Goal: Information Seeking & Learning: Learn about a topic

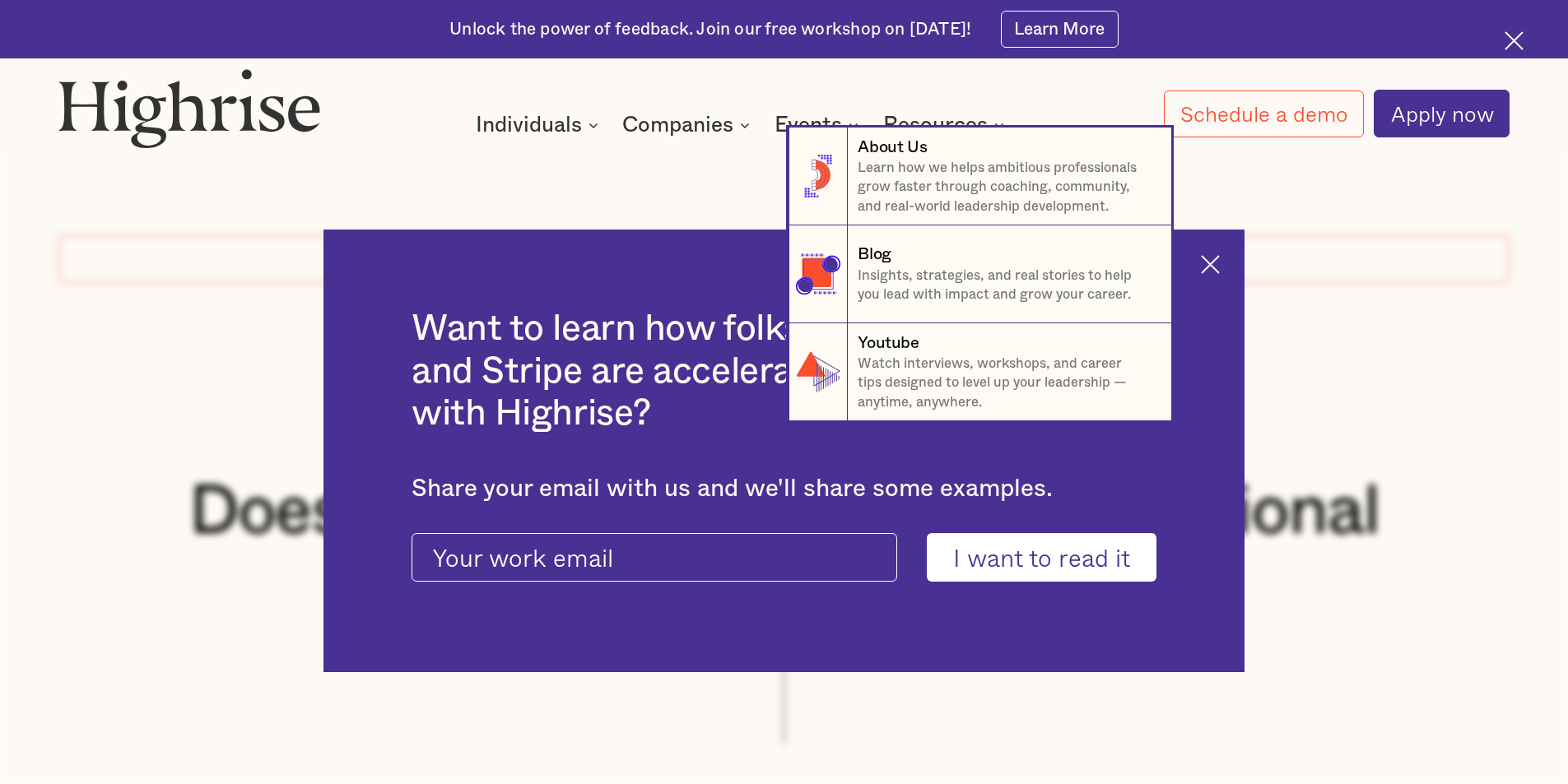
click at [1224, 264] on nav "8 About Us Learn how we helps ambitious professionals grow faster through coach…" at bounding box center [784, 274] width 1568 height 293
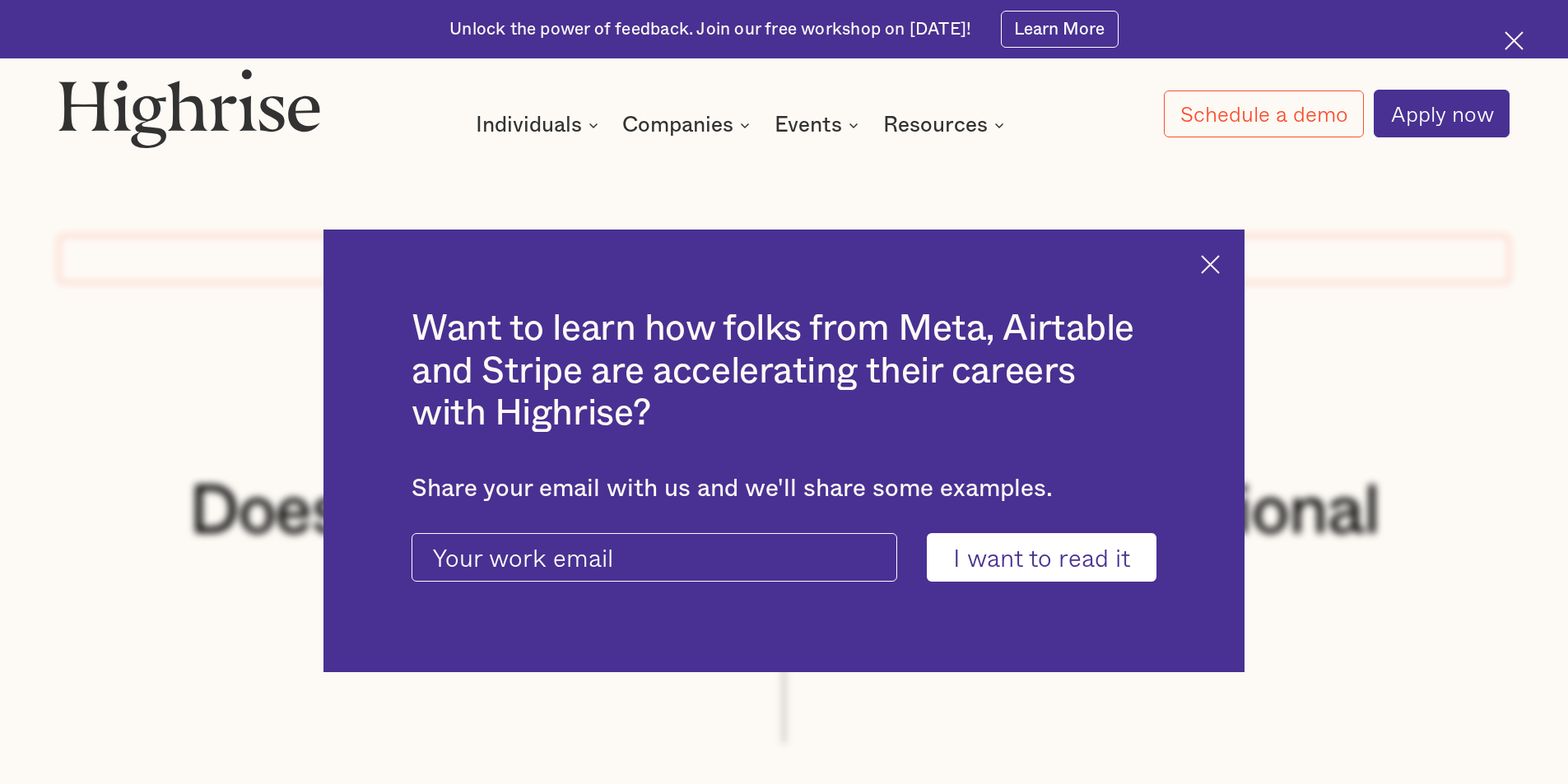
click at [1234, 261] on div "Want to learn how folks from Meta, Airtable and Stripe are accelerating their c…" at bounding box center [784, 451] width 921 height 444
click at [1219, 264] on img at bounding box center [1210, 264] width 19 height 19
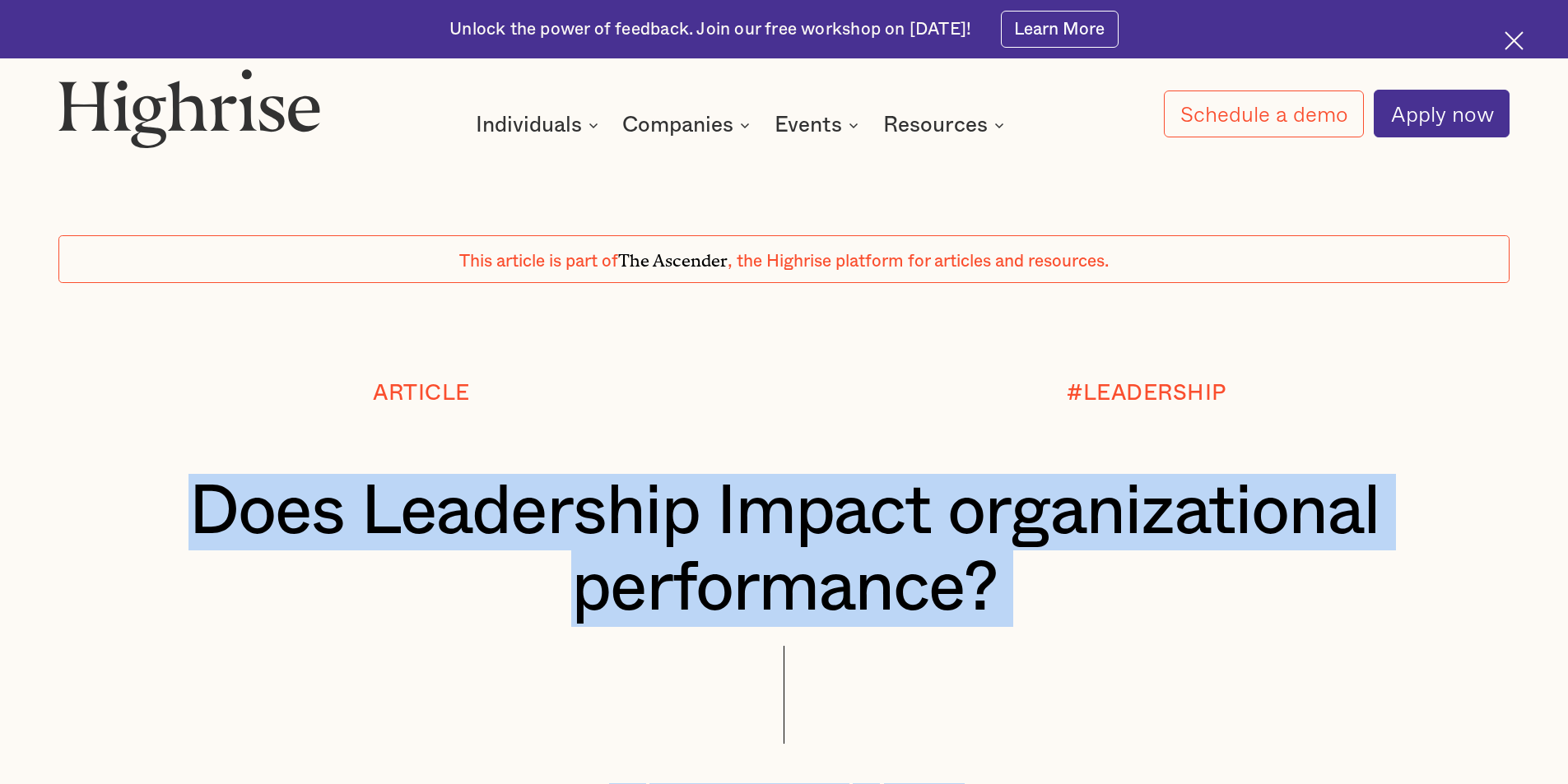
drag, startPoint x: 670, startPoint y: 416, endPoint x: 191, endPoint y: 517, distance: 489.5
copy div "Does Leadership Impact organizational performance? BY Andrew Langat — February …"
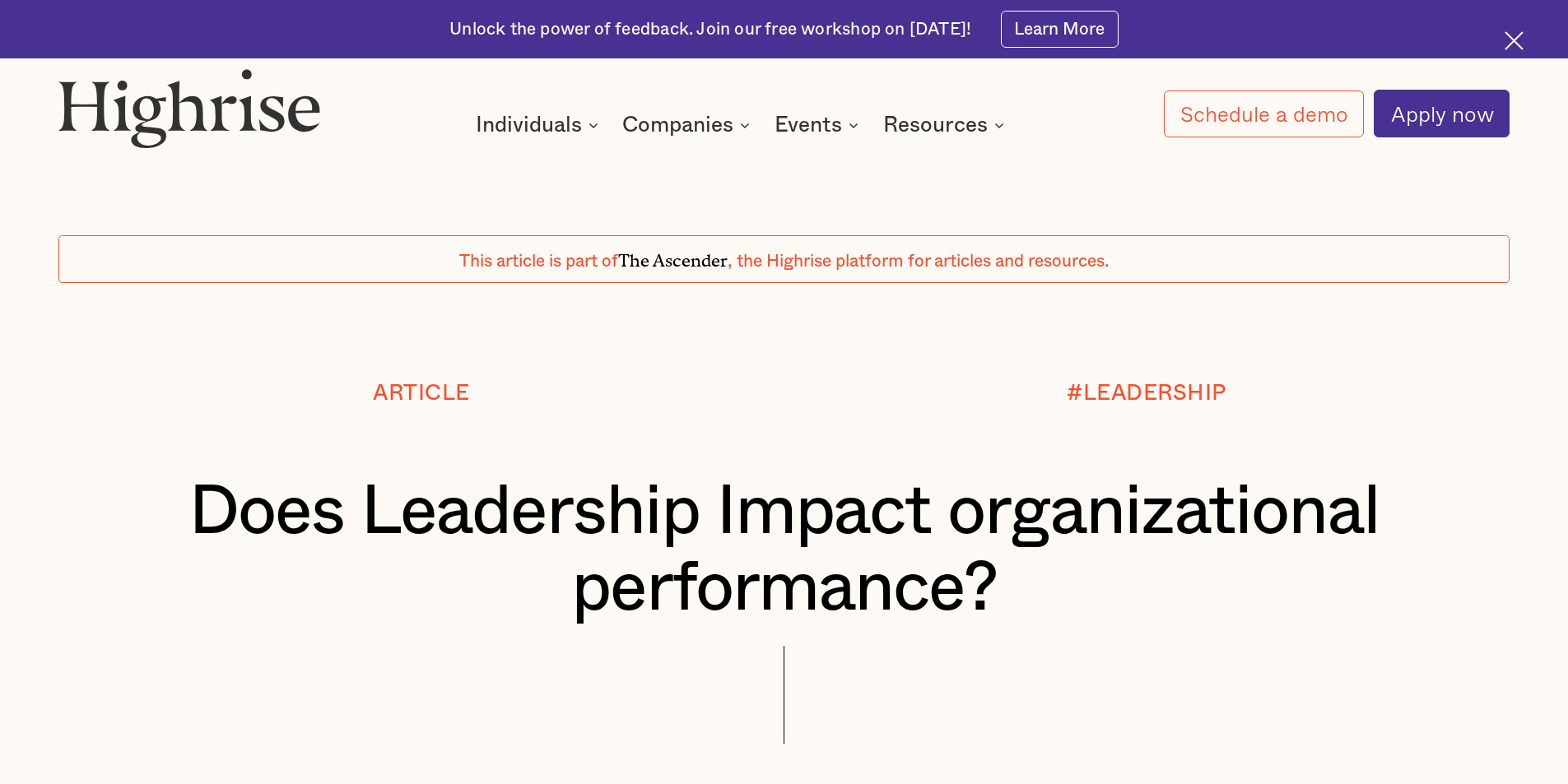
click at [882, 388] on div "#LEADERSHIP" at bounding box center [1147, 393] width 726 height 24
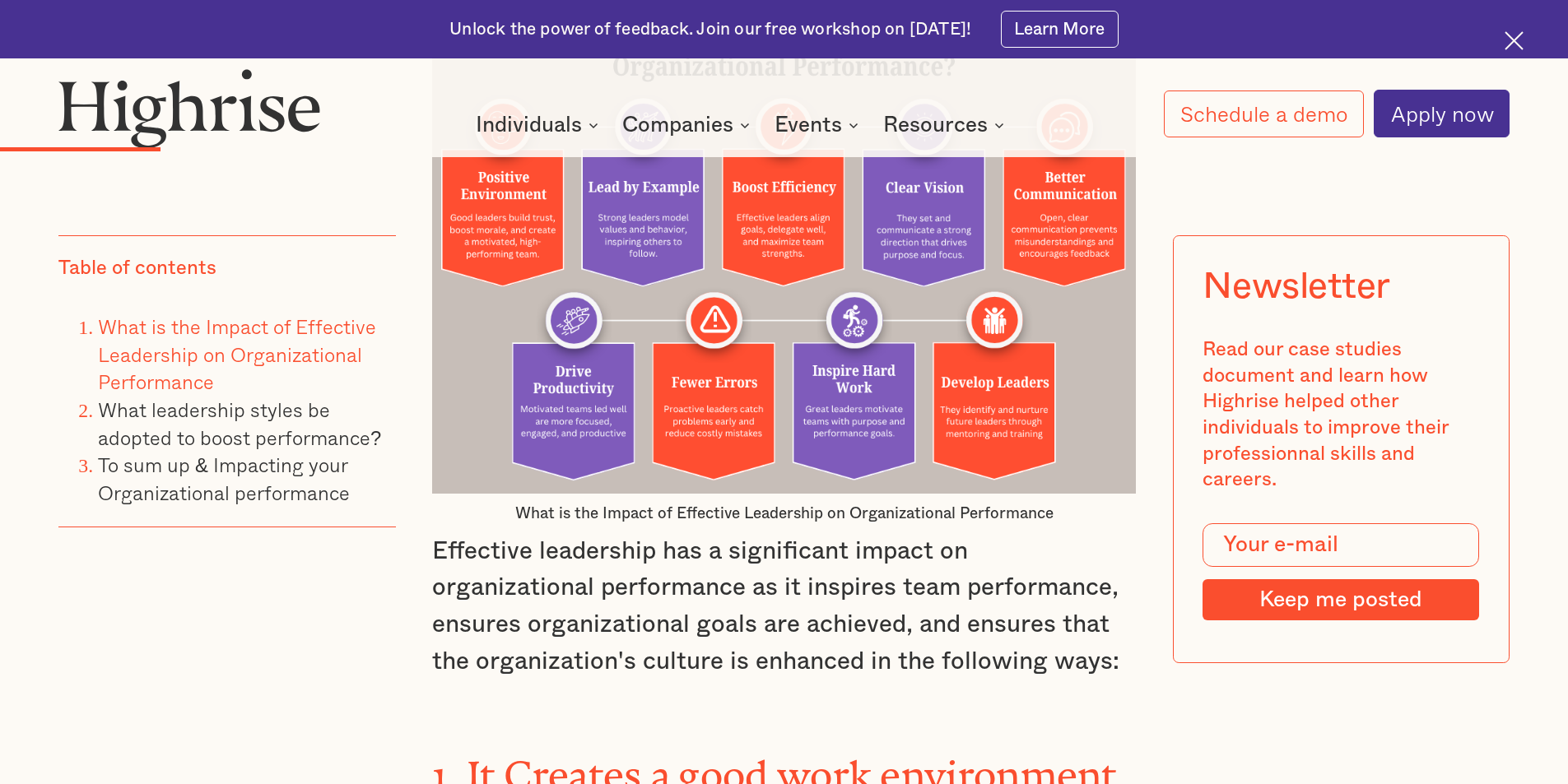
scroll to position [3044, 0]
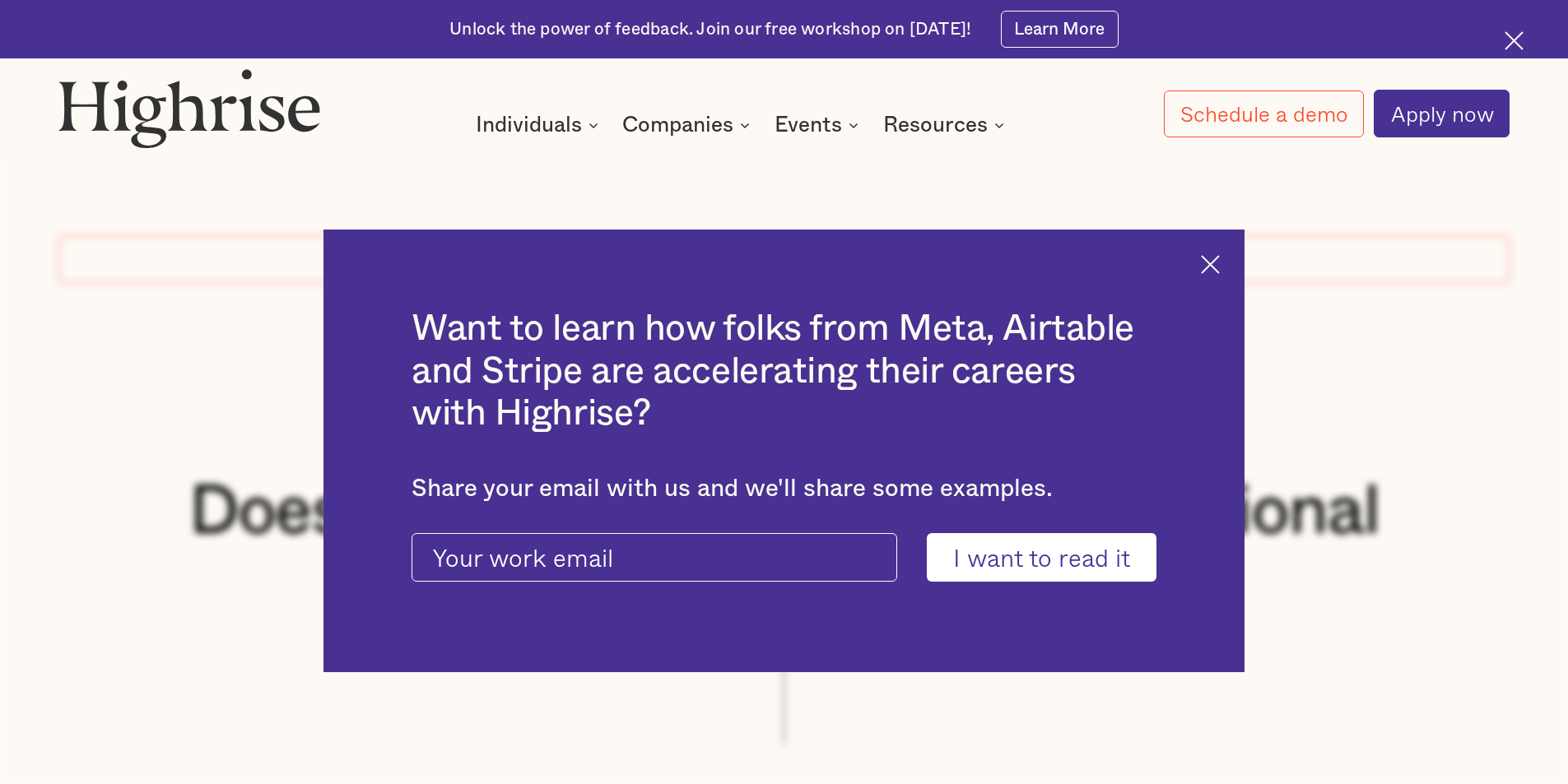
click at [1215, 264] on img at bounding box center [1210, 264] width 19 height 19
